Goal: Find specific page/section: Find specific page/section

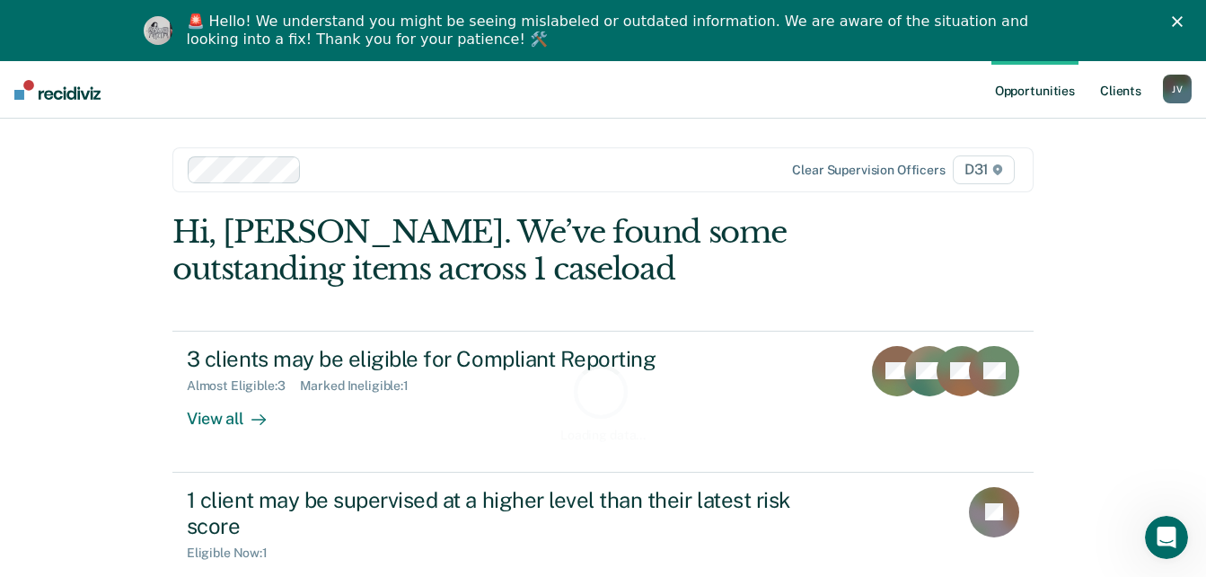
click at [1106, 97] on link "Client s" at bounding box center [1121, 89] width 49 height 57
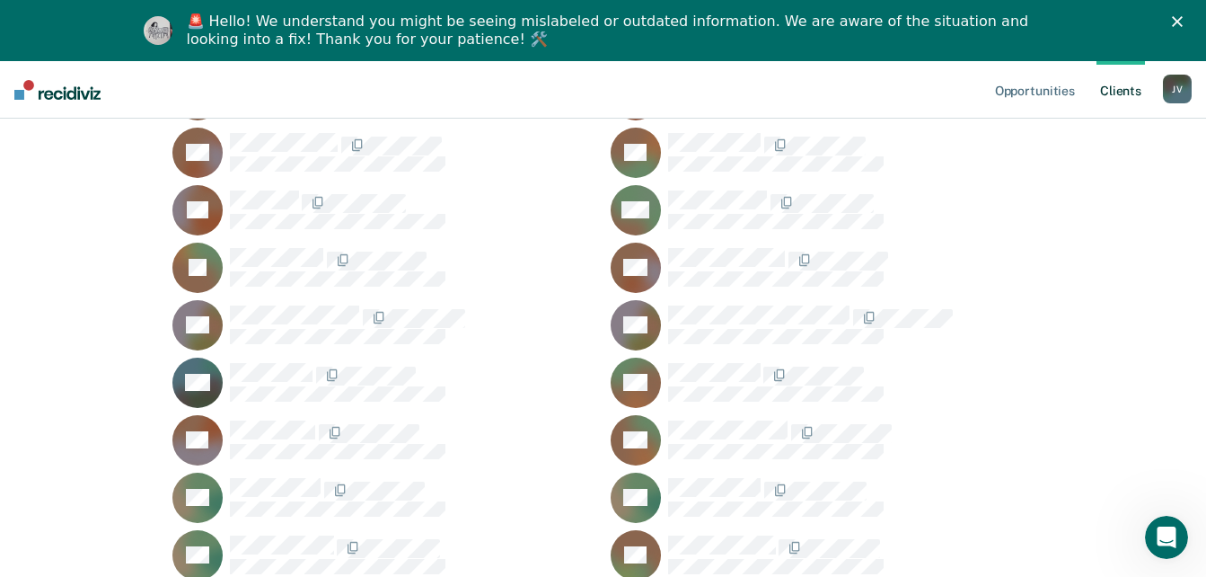
scroll to position [808, 0]
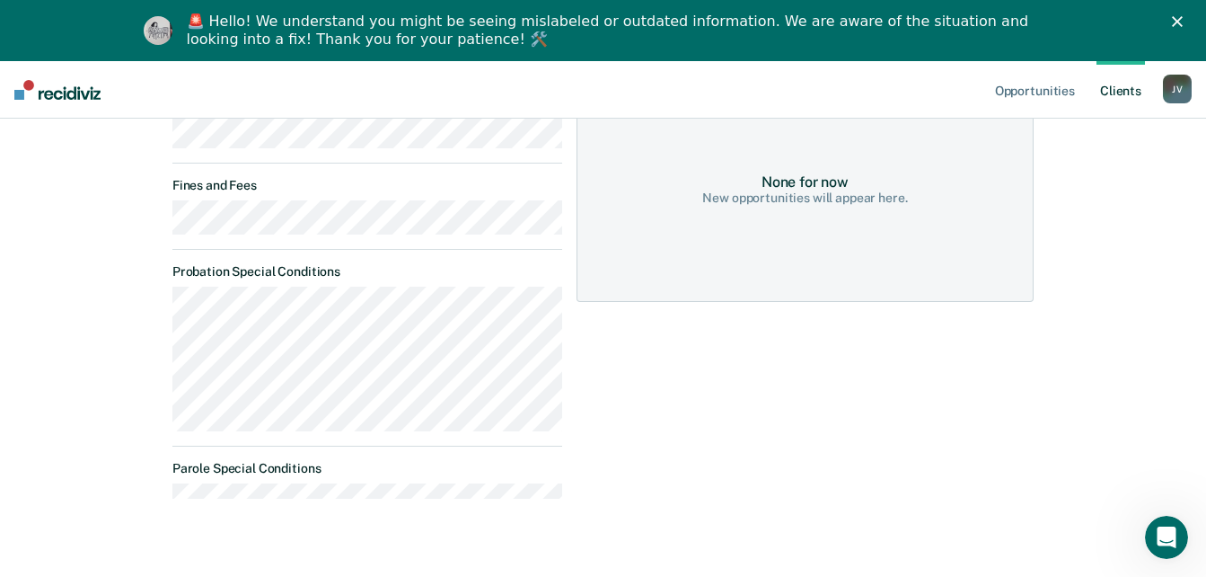
scroll to position [359, 0]
